Goal: Information Seeking & Learning: Understand process/instructions

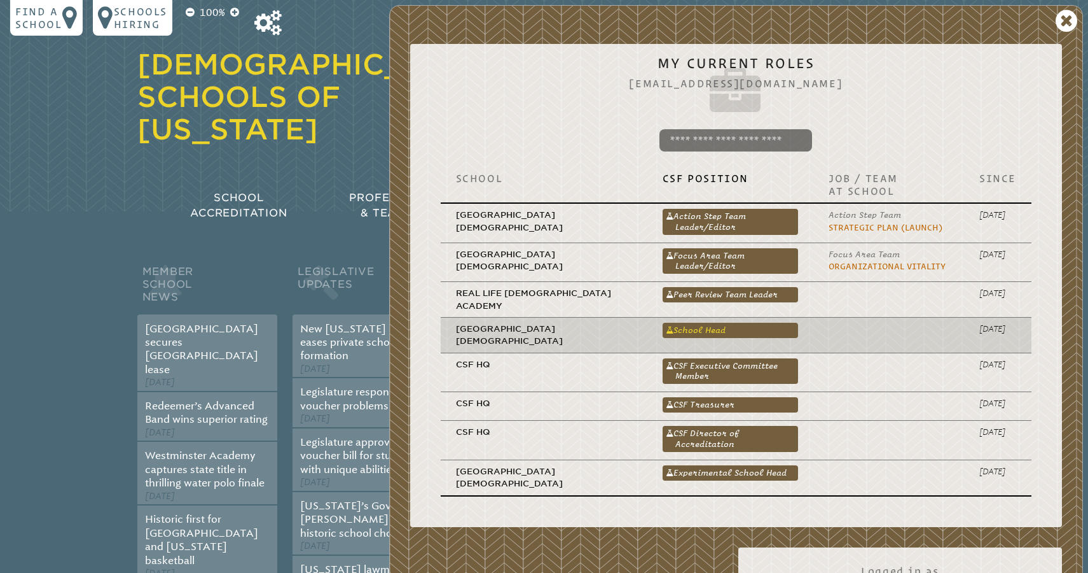
click at [688, 323] on link "School Head" at bounding box center [730, 330] width 135 height 15
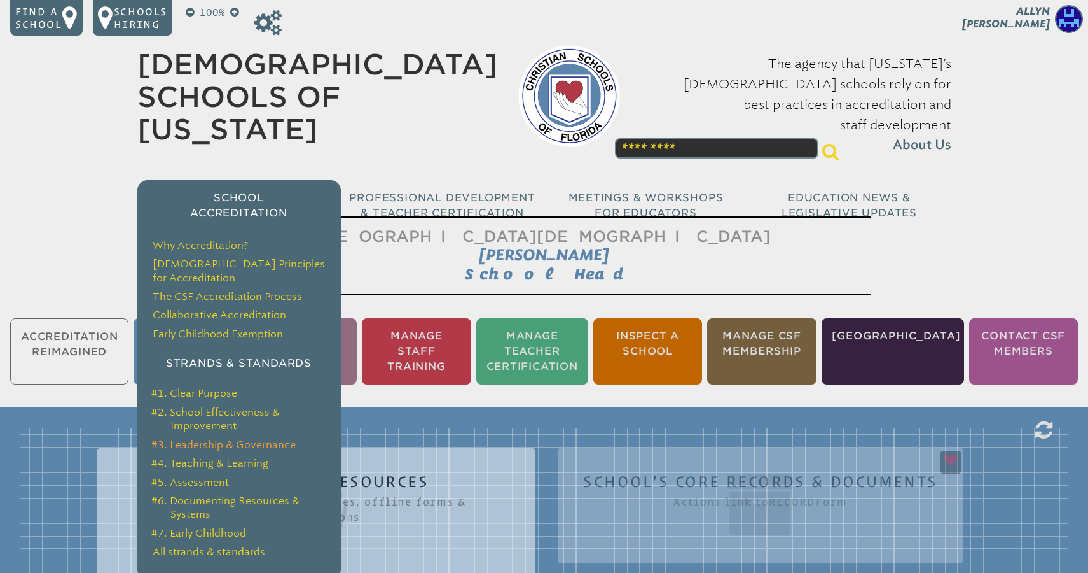
click at [232, 438] on link "#3. Leadership & Governance" at bounding box center [223, 444] width 144 height 12
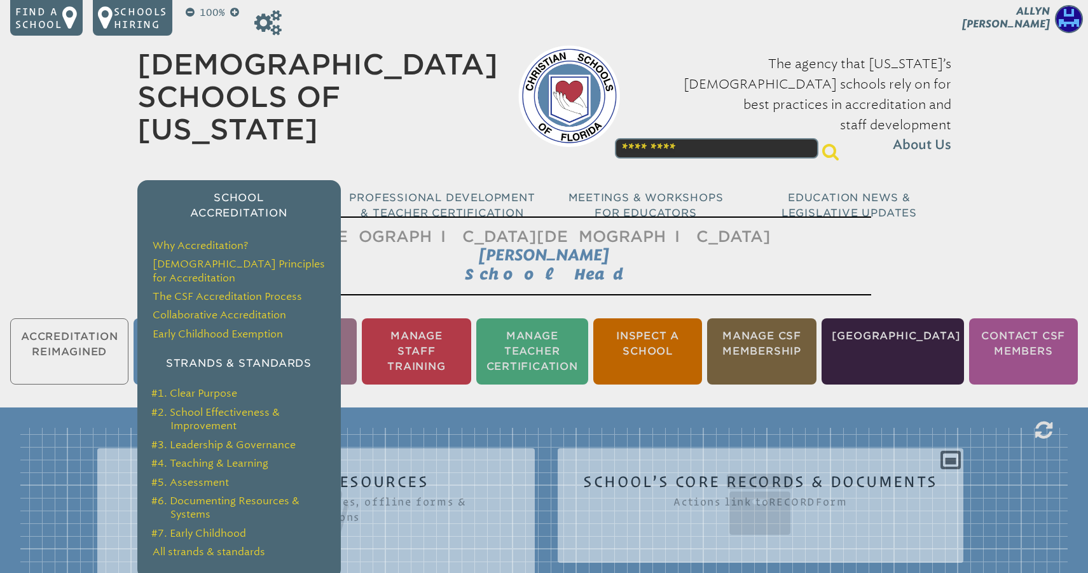
click at [246, 190] on p "School Accreditation" at bounding box center [239, 205] width 204 height 31
click at [239, 191] on span "School Accreditation" at bounding box center [238, 204] width 97 height 27
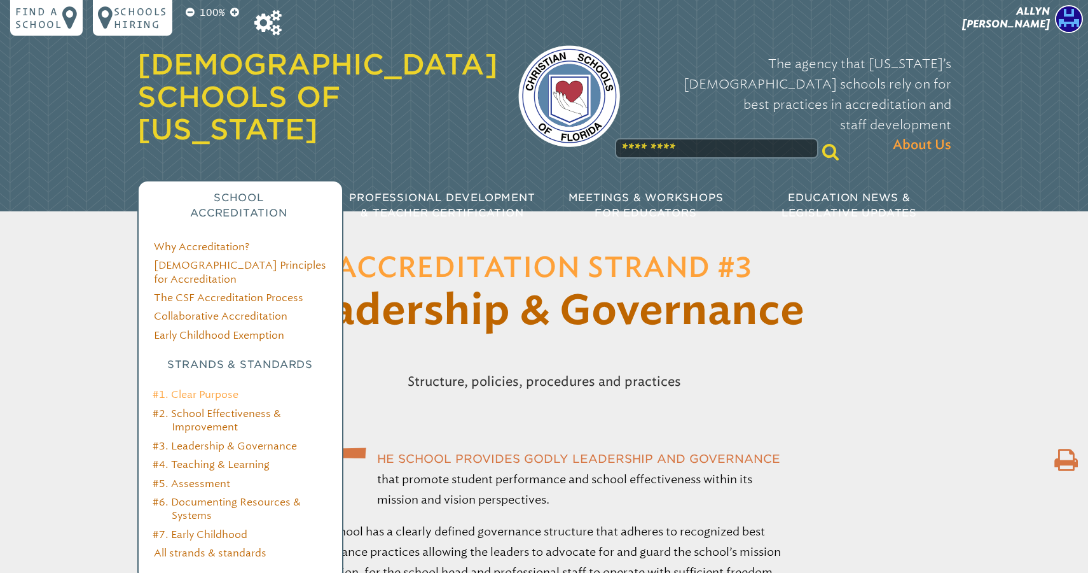
click at [217, 388] on link "#1. Clear Purpose" at bounding box center [196, 394] width 86 height 12
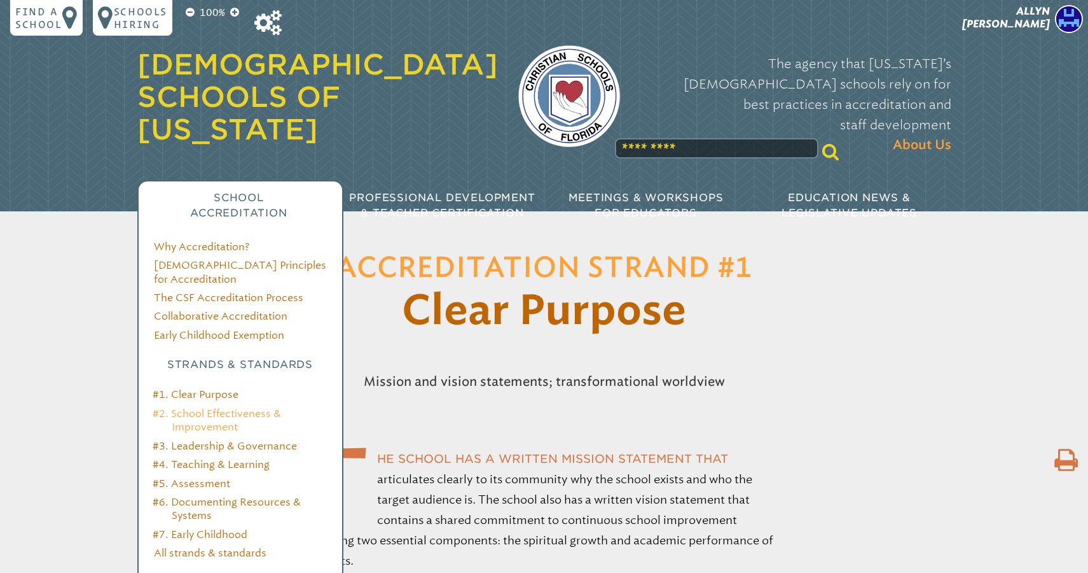
click at [225, 407] on link "#2. School Effectiveness & Improvement" at bounding box center [217, 419] width 129 height 25
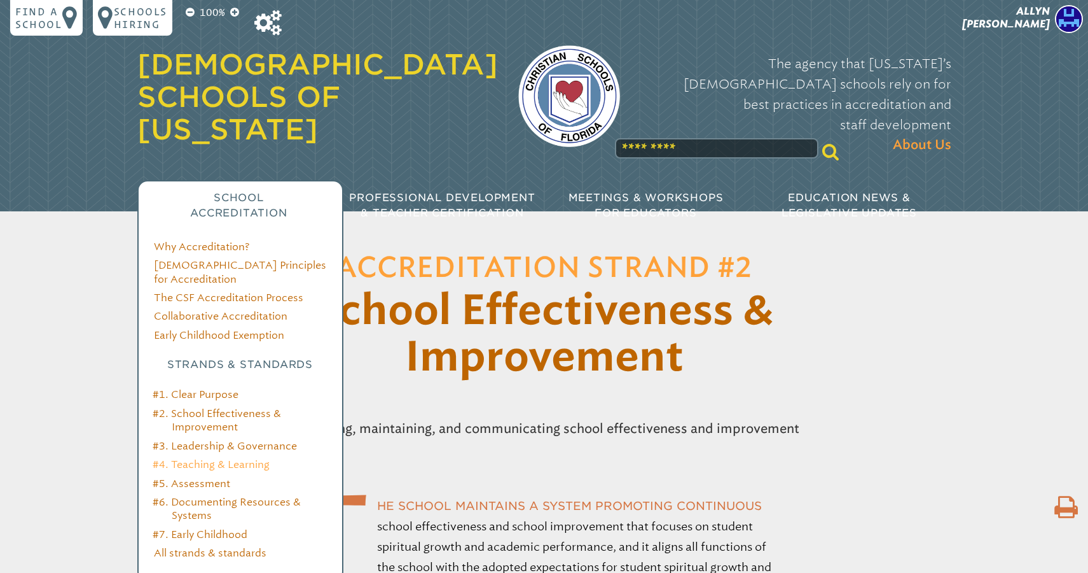
click at [235, 458] on link "#4. Teaching & Learning" at bounding box center [211, 464] width 117 height 12
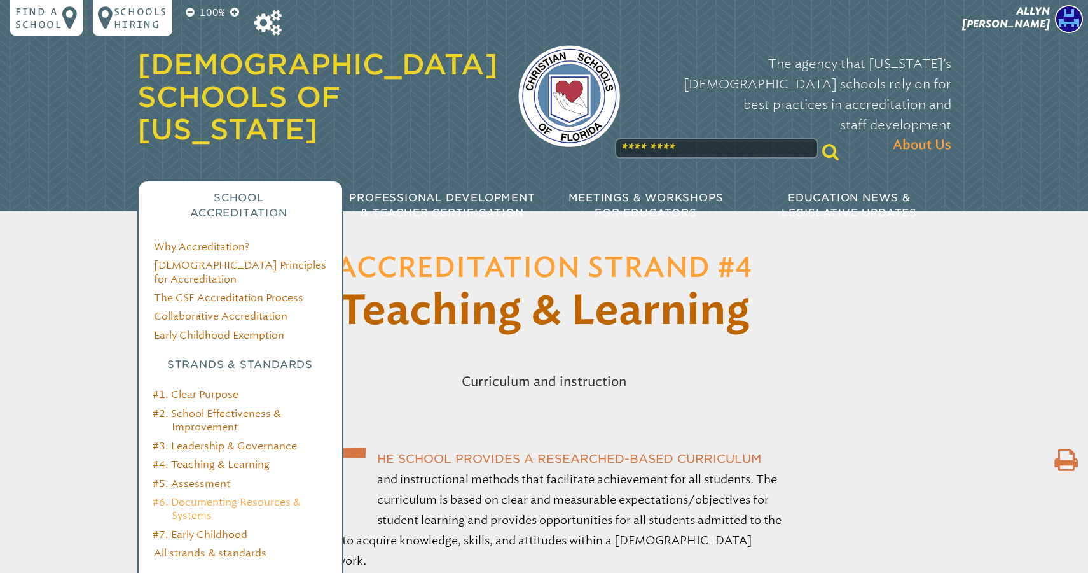
click at [245, 496] on link "#6. Documenting Resources & Systems" at bounding box center [227, 508] width 148 height 25
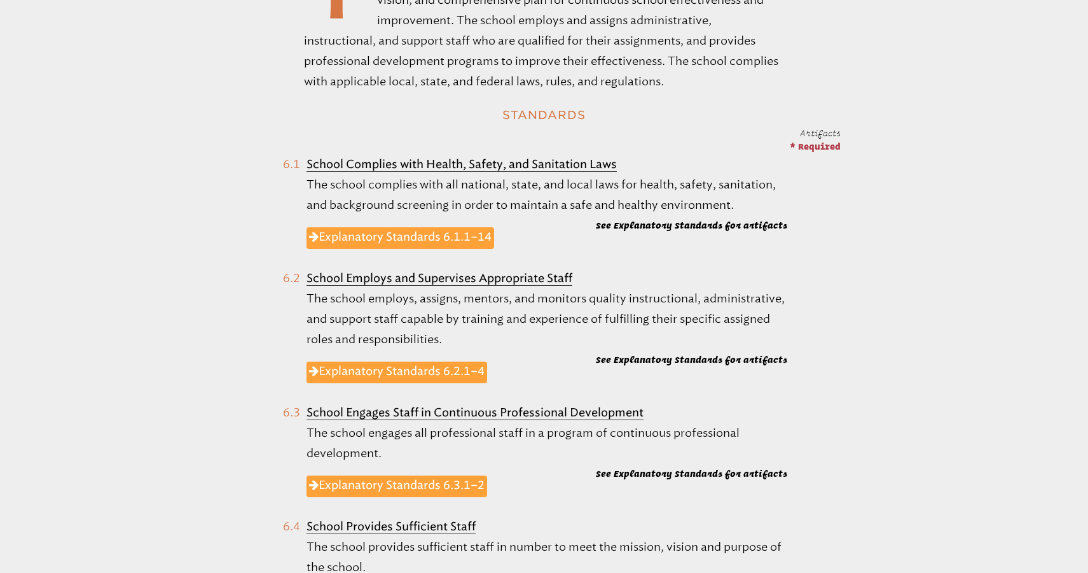
scroll to position [575, 0]
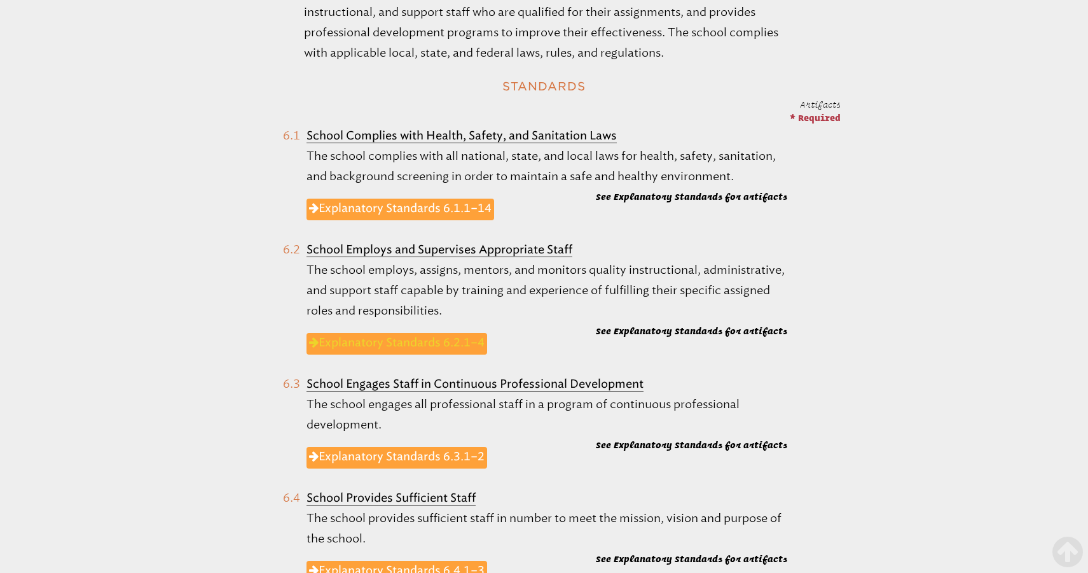
click at [411, 340] on link "Explanatory Standards 6.2.1–4" at bounding box center [397, 344] width 181 height 22
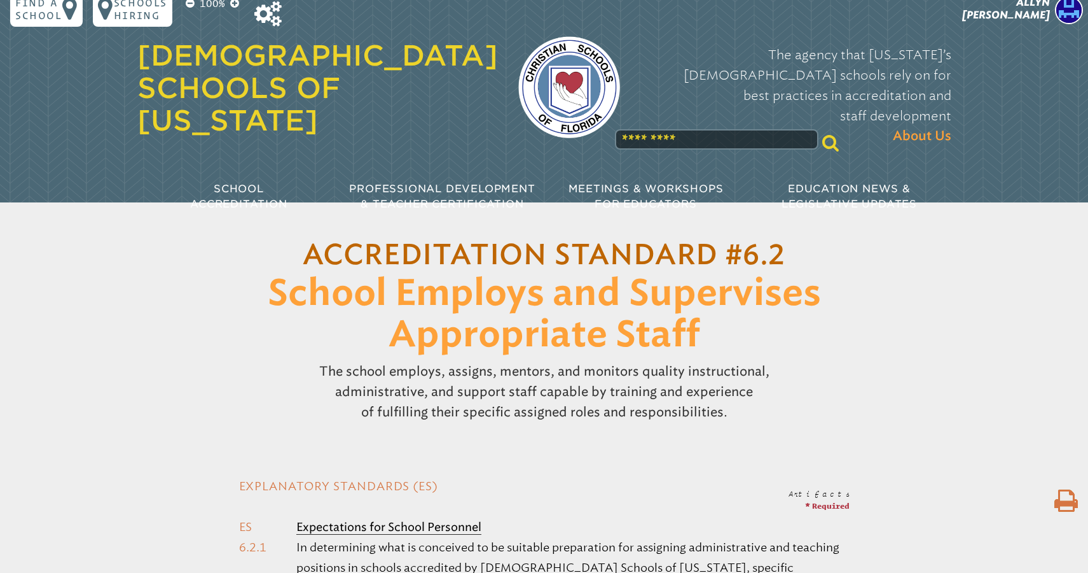
scroll to position [3, 0]
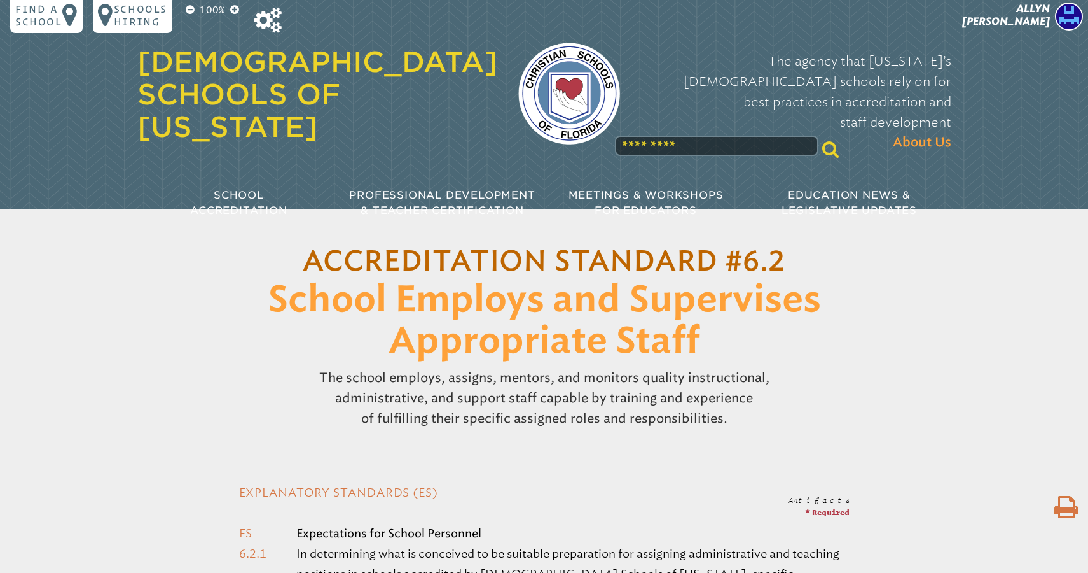
drag, startPoint x: 834, startPoint y: 322, endPoint x: 216, endPoint y: 289, distance: 619.2
copy article "Loremi Dolorsi ame Consectetu Adipiscinge Seddo Eiu tempor incidid, utlabor, et…"
